Goal: Information Seeking & Learning: Learn about a topic

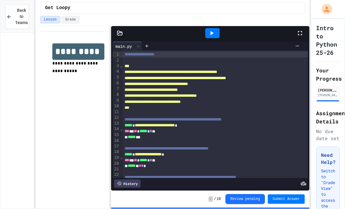
scroll to position [19, 0]
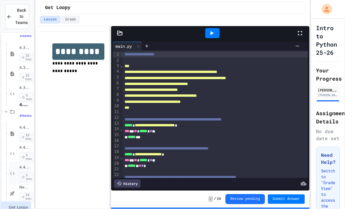
click at [14, 171] on icon at bounding box center [12, 173] width 7 height 5
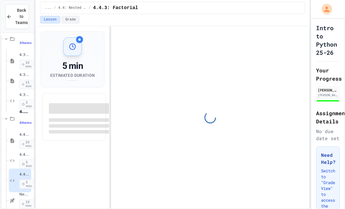
scroll to position [59, 0]
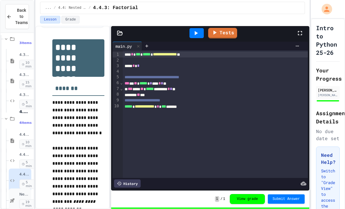
click at [18, 188] on div "Nested Loops - Quiz 19 min" at bounding box center [20, 200] width 23 height 24
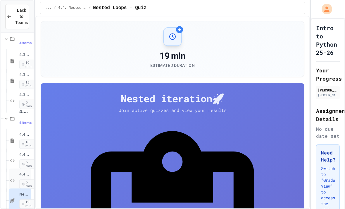
click at [17, 168] on div "4.4.3: Factorial 5 min" at bounding box center [20, 180] width 23 height 24
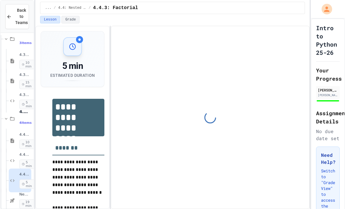
scroll to position [59, 0]
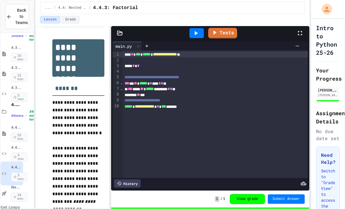
click at [14, 185] on div "Nested Loops - Quiz 19 min" at bounding box center [16, 193] width 11 height 17
